Goal: Navigation & Orientation: Find specific page/section

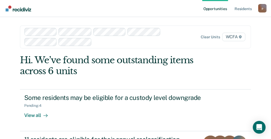
click at [260, 8] on div "p" at bounding box center [262, 8] width 9 height 9
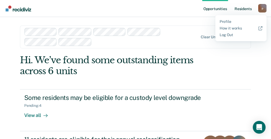
click at [239, 9] on link "Resident s" at bounding box center [242, 8] width 19 height 17
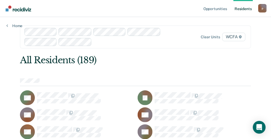
click at [263, 7] on div "p" at bounding box center [262, 8] width 9 height 9
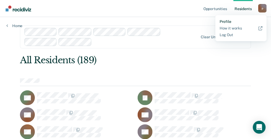
click at [225, 21] on link "Profile" at bounding box center [241, 21] width 43 height 5
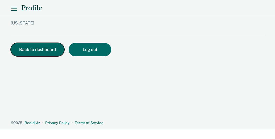
click at [36, 50] on button "Back to dashboard" at bounding box center [38, 50] width 54 height 14
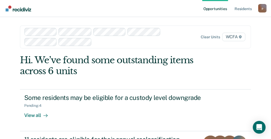
click at [218, 9] on link "Opportunities" at bounding box center [215, 8] width 26 height 17
click at [262, 7] on div "p" at bounding box center [262, 8] width 9 height 9
click at [114, 9] on nav "Opportunities Resident s [EMAIL_ADDRESS][PERSON_NAME][DOMAIN_NAME] p Profile Ho…" at bounding box center [135, 8] width 263 height 17
drag, startPoint x: 225, startPoint y: 0, endPoint x: 48, endPoint y: 10, distance: 176.8
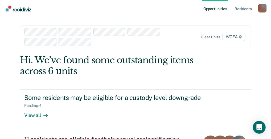
click at [48, 10] on nav "Opportunities Resident s [EMAIL_ADDRESS][PERSON_NAME][DOMAIN_NAME] p Profile Ho…" at bounding box center [135, 8] width 263 height 17
